Goal: Find specific fact: Find specific fact

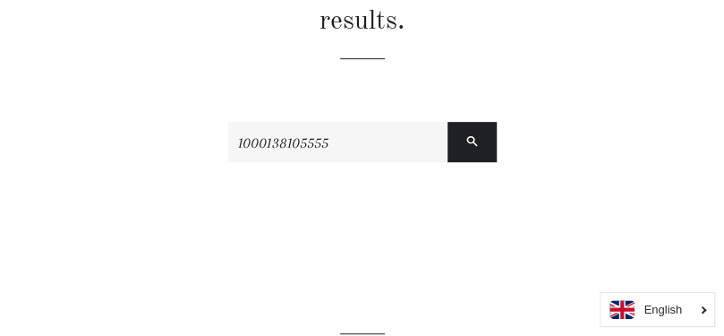
scroll to position [238, 0]
